Goal: Register for event/course

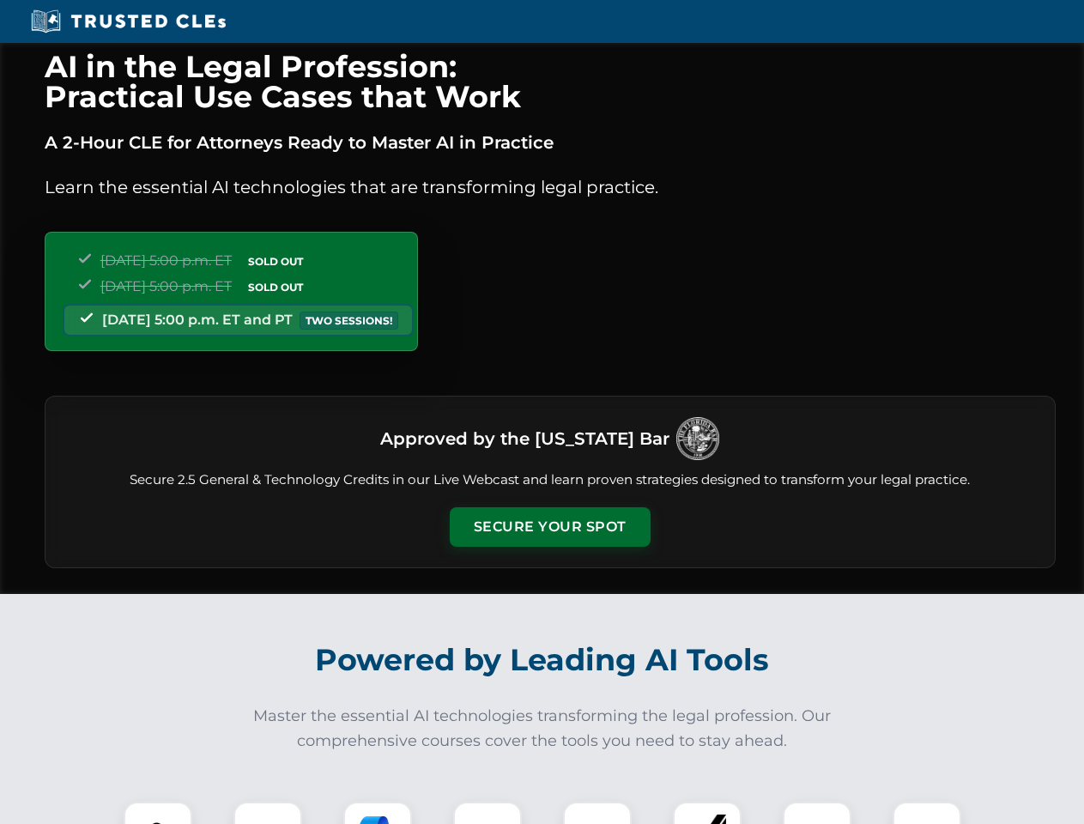
click at [549, 527] on button "Secure Your Spot" at bounding box center [550, 526] width 201 height 39
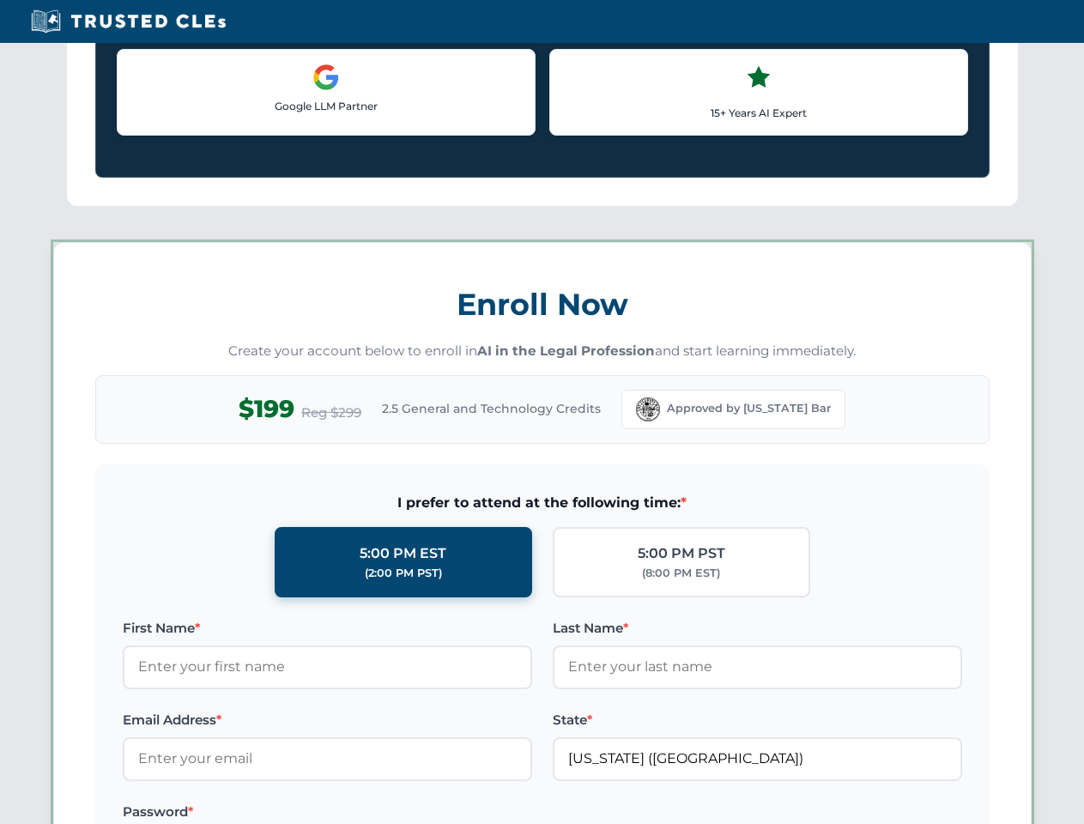
click at [378, 813] on label "Password *" at bounding box center [328, 812] width 410 height 21
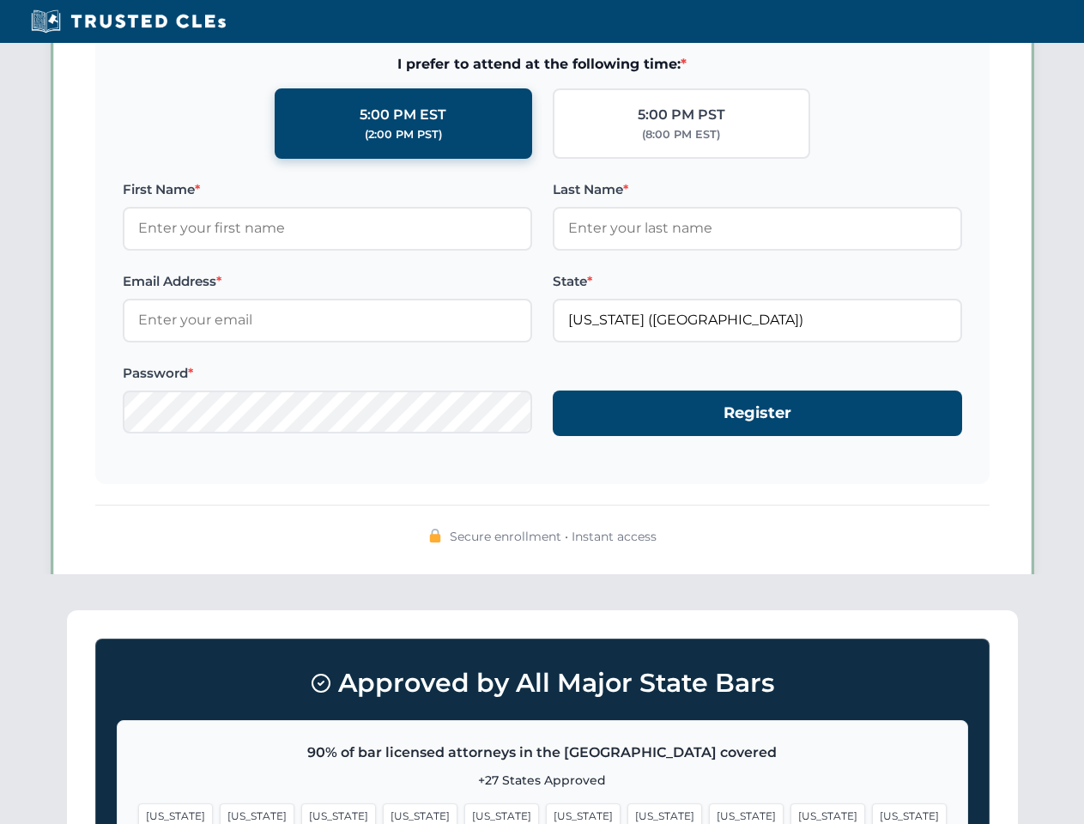
click at [791, 813] on span "[US_STATE]" at bounding box center [828, 816] width 75 height 25
